Goal: Task Accomplishment & Management: Use online tool/utility

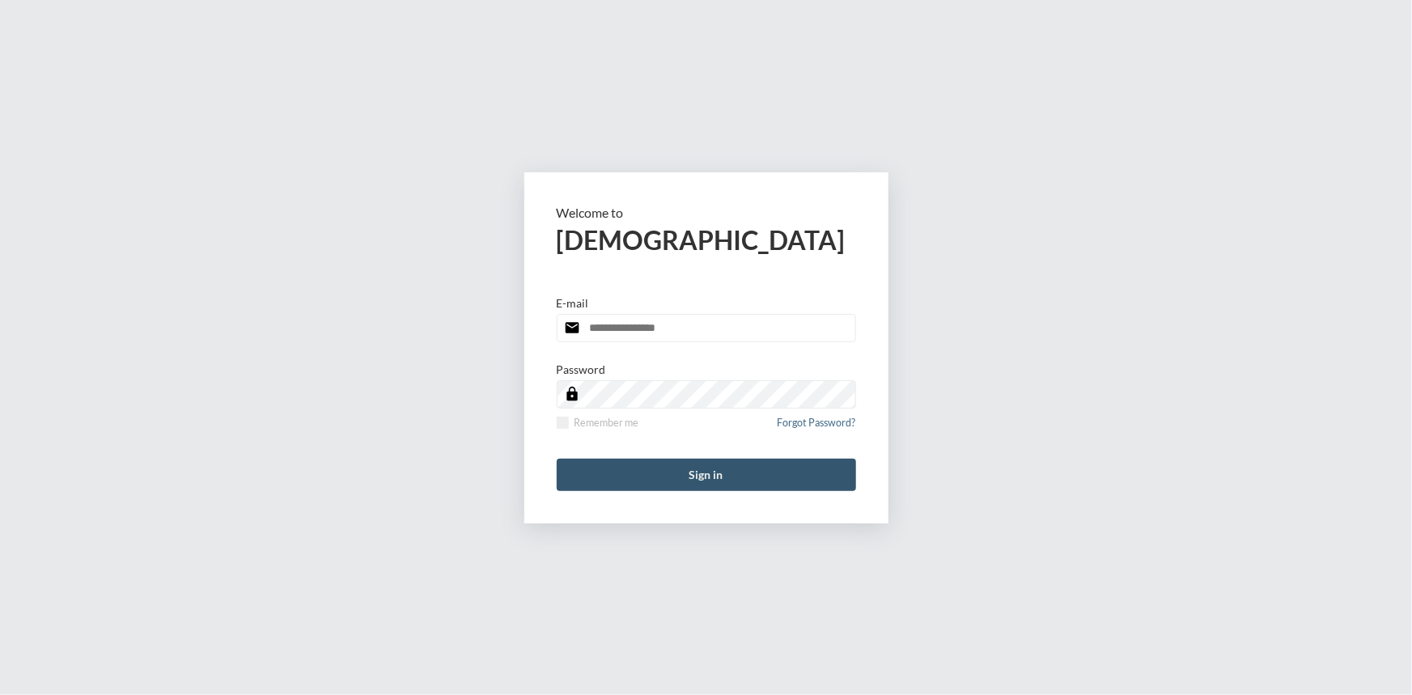
type input "**********"
click at [717, 460] on button "Sign in" at bounding box center [706, 475] width 299 height 32
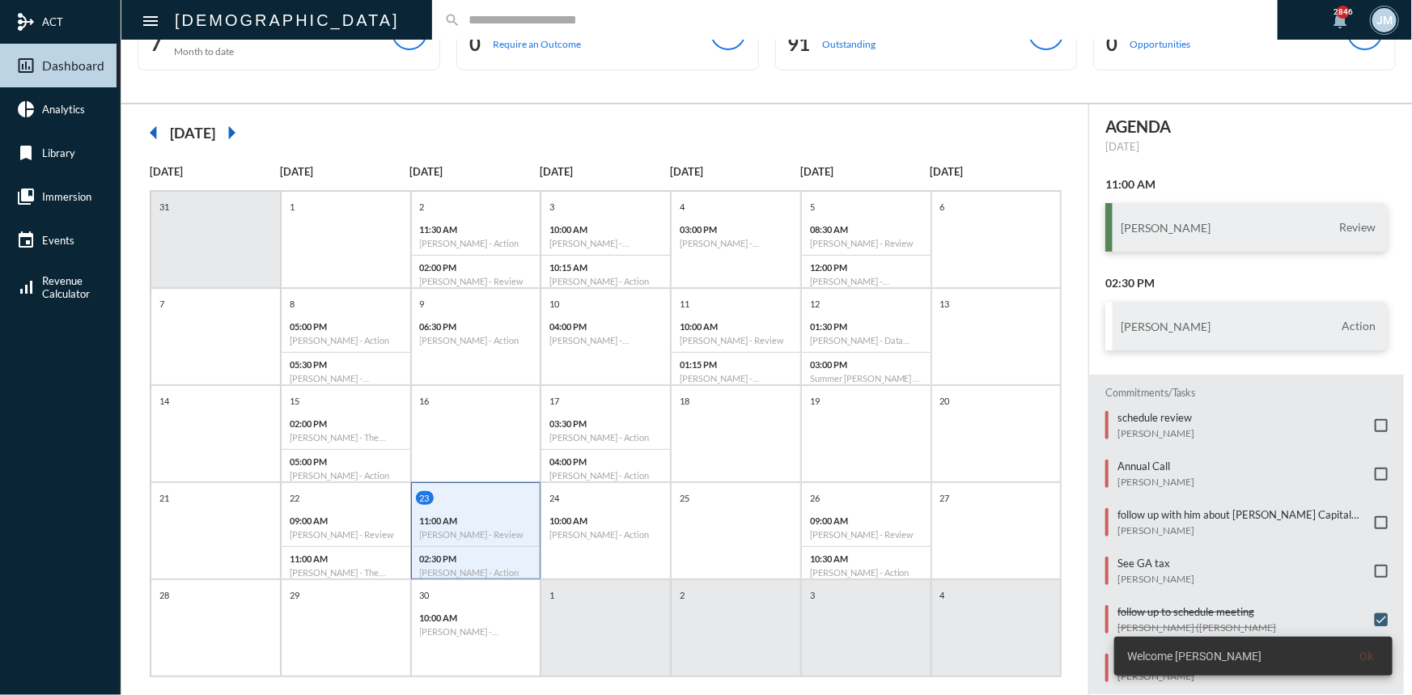
scroll to position [83, 0]
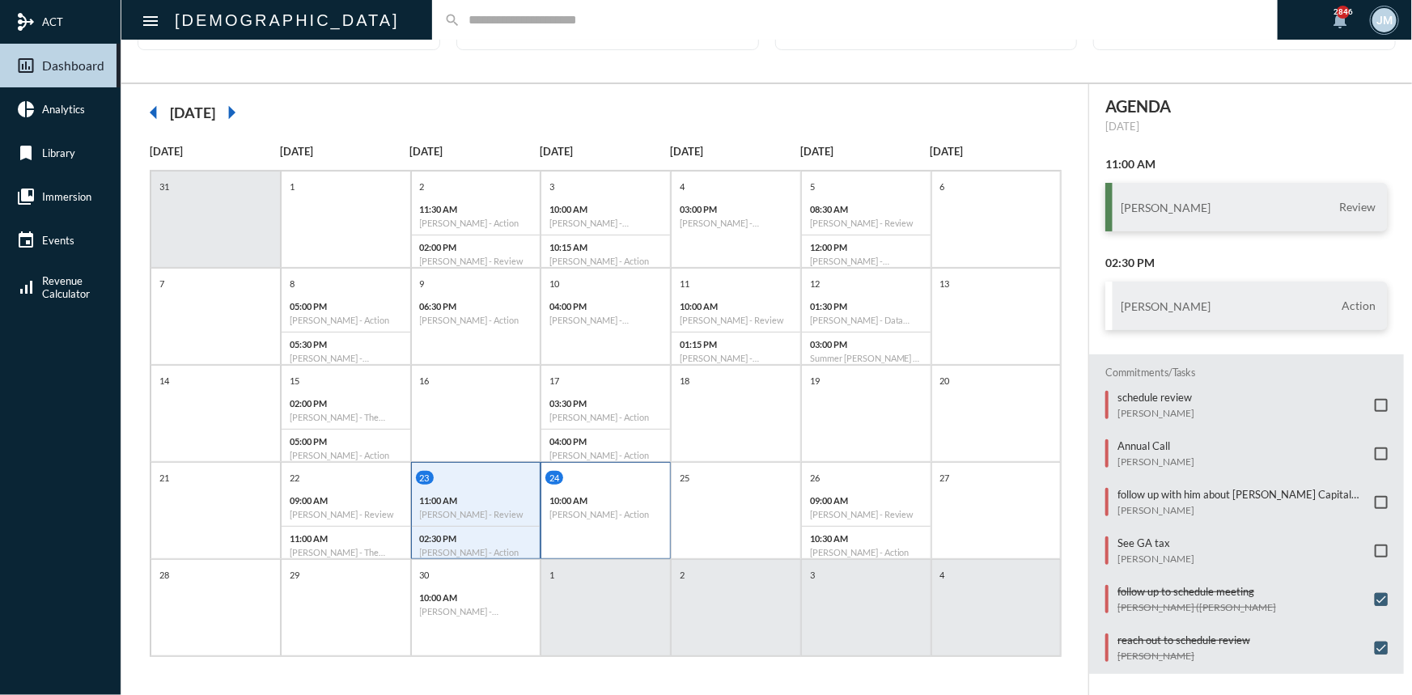
click at [630, 500] on p "10:00 AM" at bounding box center [605, 500] width 112 height 11
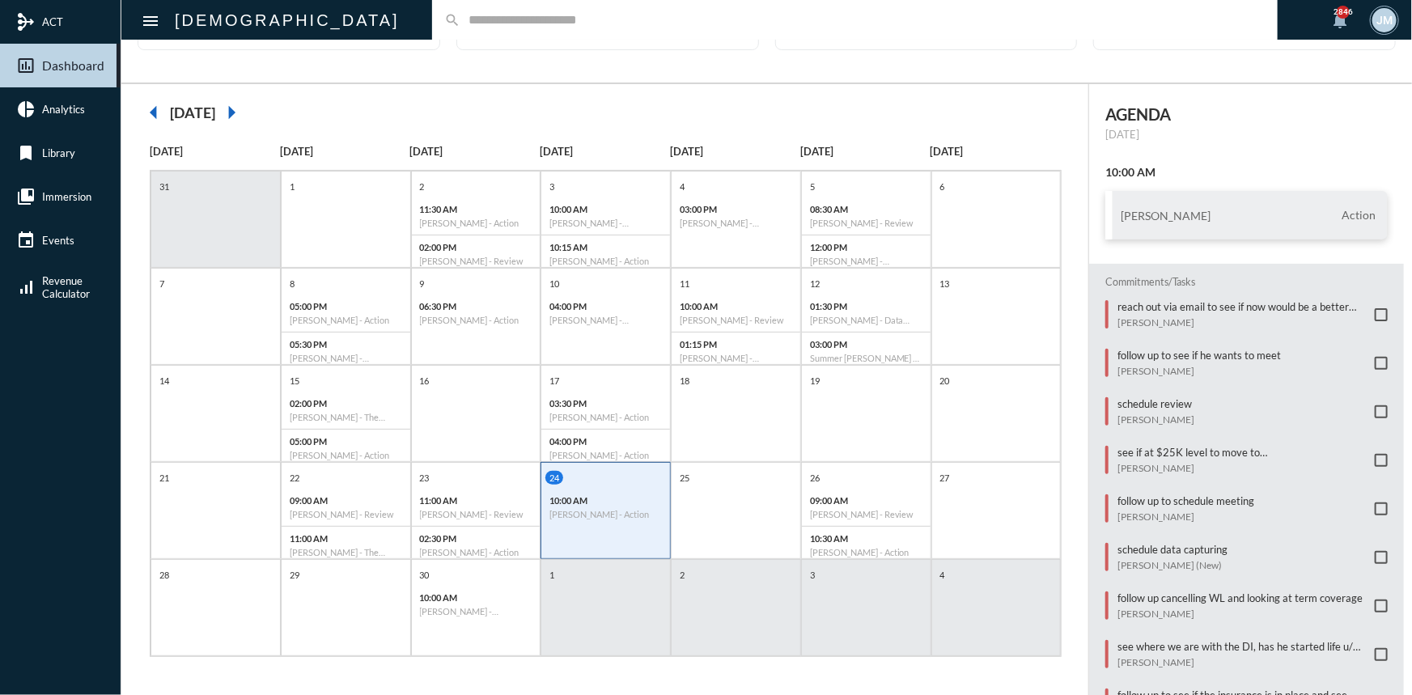
scroll to position [73, 0]
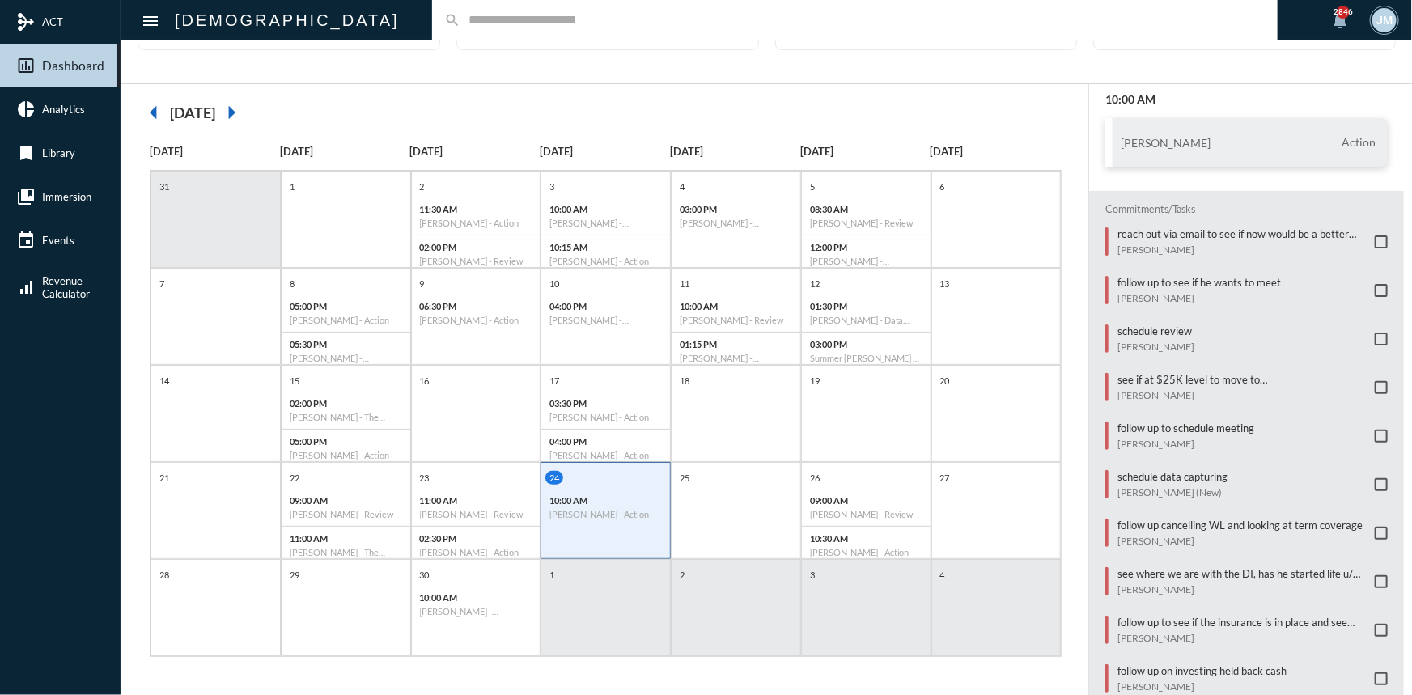
click at [1376, 381] on span at bounding box center [1381, 387] width 13 height 13
click at [1375, 624] on span at bounding box center [1381, 630] width 13 height 13
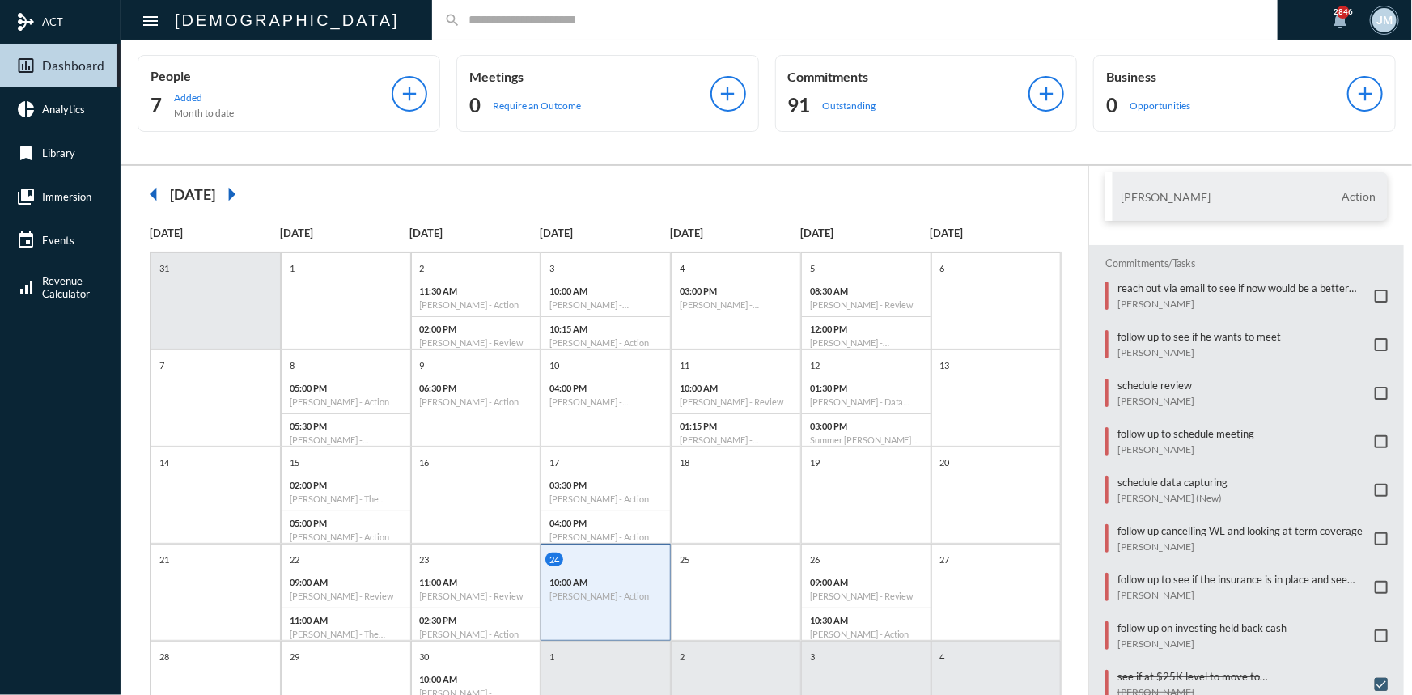
scroll to position [0, 0]
click at [486, 585] on p "11:00 AM" at bounding box center [476, 584] width 112 height 11
